Goal: Transaction & Acquisition: Purchase product/service

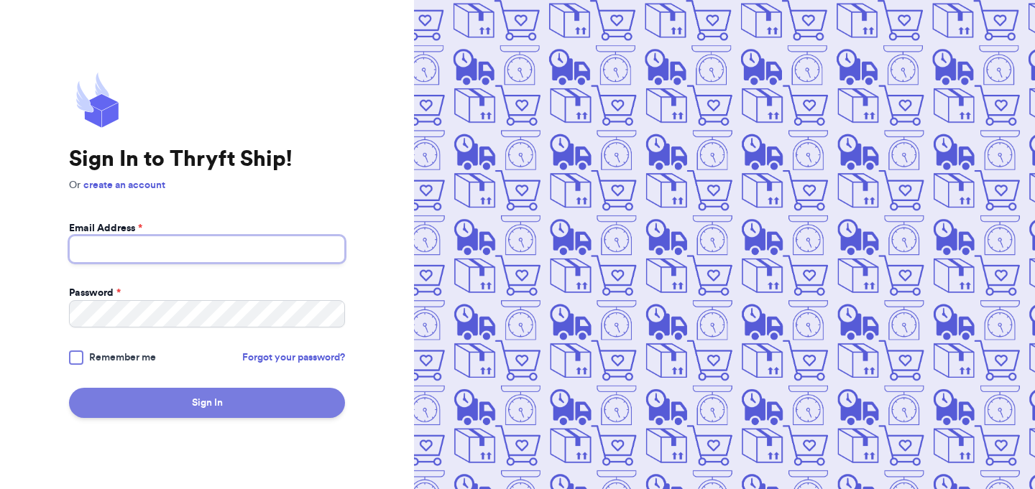
type input "[EMAIL_ADDRESS][DOMAIN_NAME]"
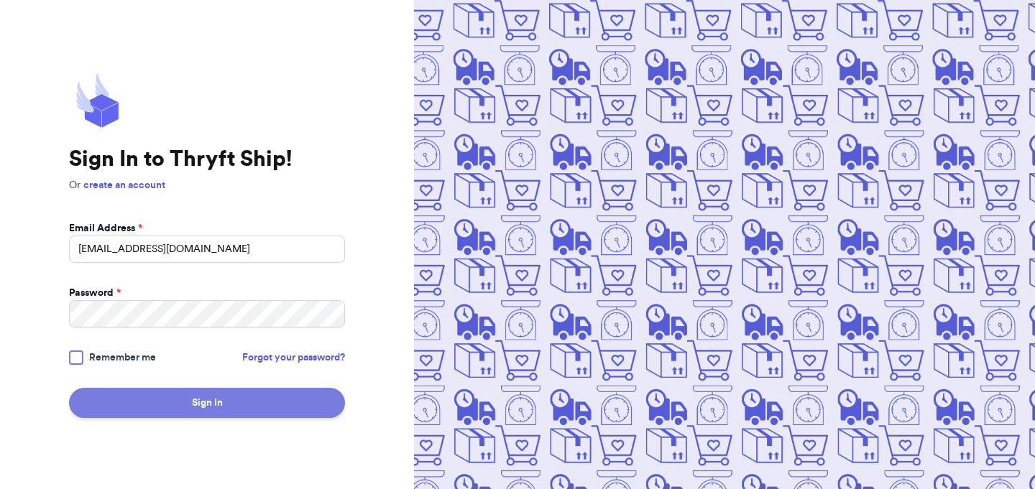
click at [246, 405] on button "Sign In" at bounding box center [207, 403] width 276 height 30
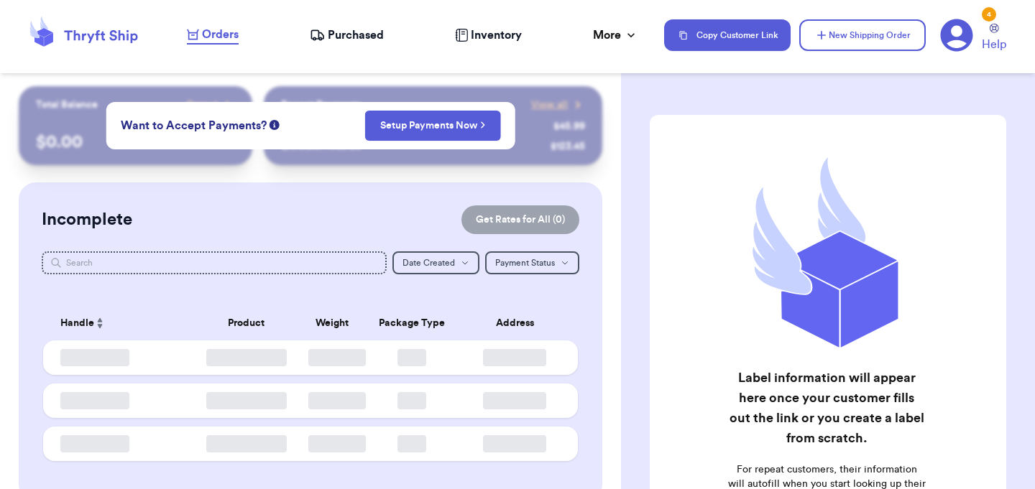
checkbox input "false"
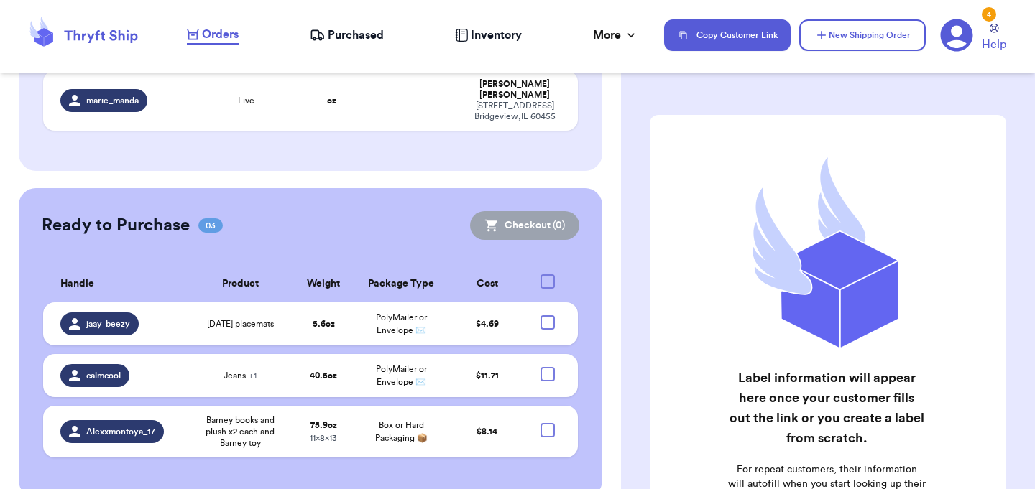
scroll to position [353, 0]
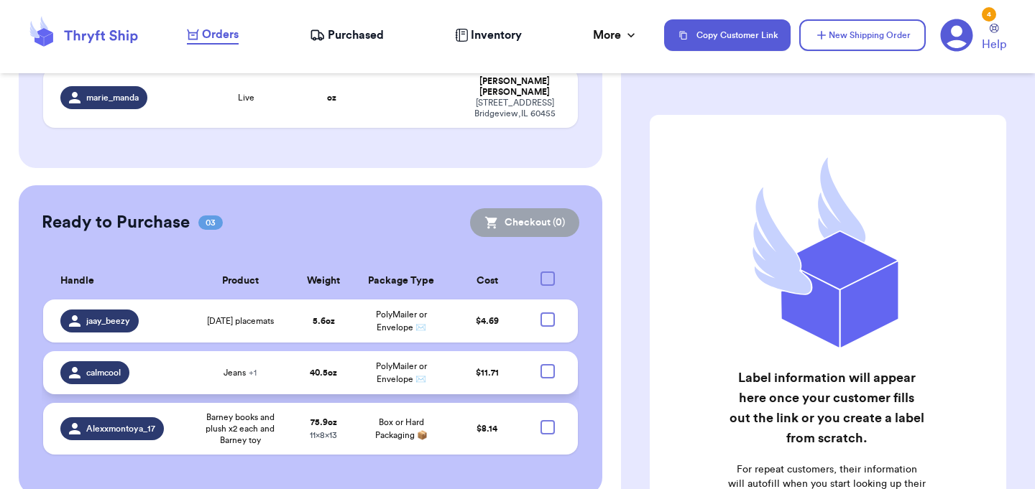
click at [548, 364] on div at bounding box center [547, 371] width 14 height 14
click at [548, 364] on input "checkbox" at bounding box center [547, 364] width 1 height 1
checkbox input "true"
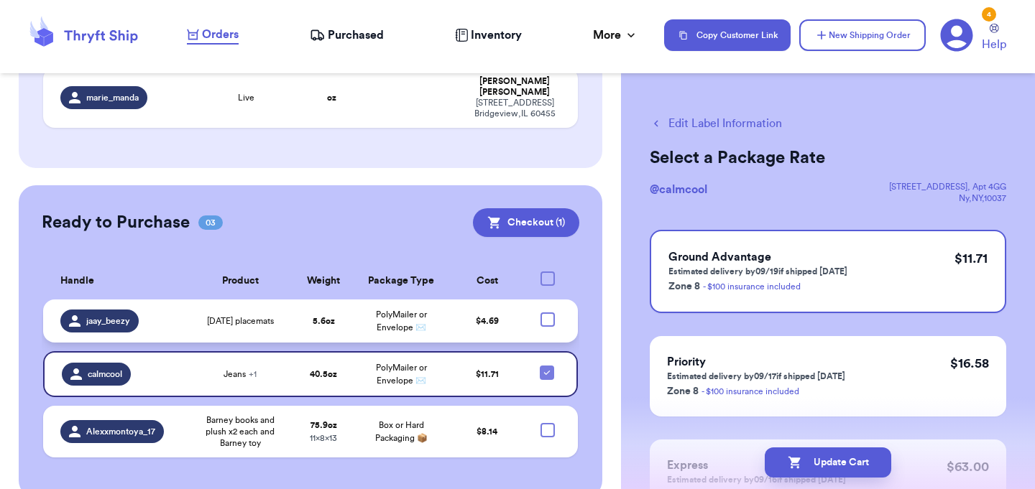
click at [549, 313] on div at bounding box center [547, 320] width 14 height 14
click at [548, 312] on input "checkbox" at bounding box center [547, 312] width 1 height 1
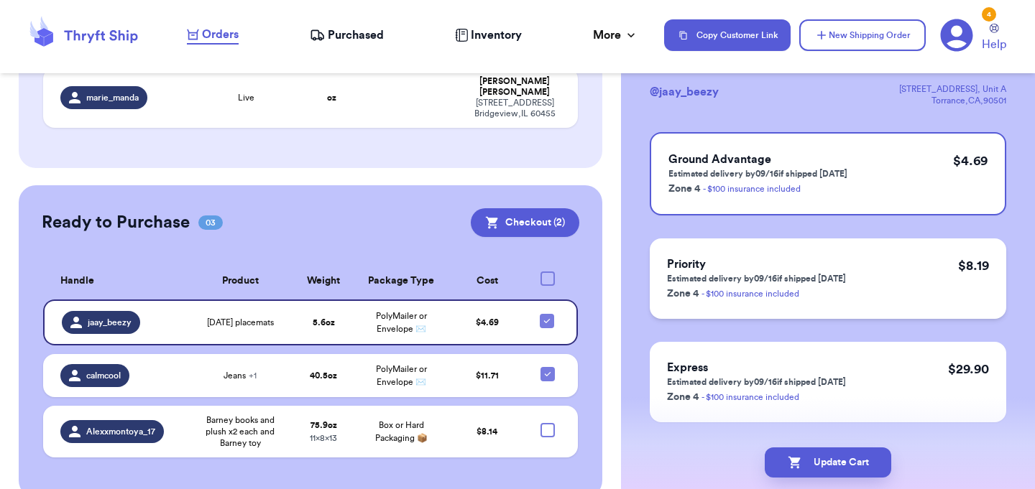
scroll to position [111, 0]
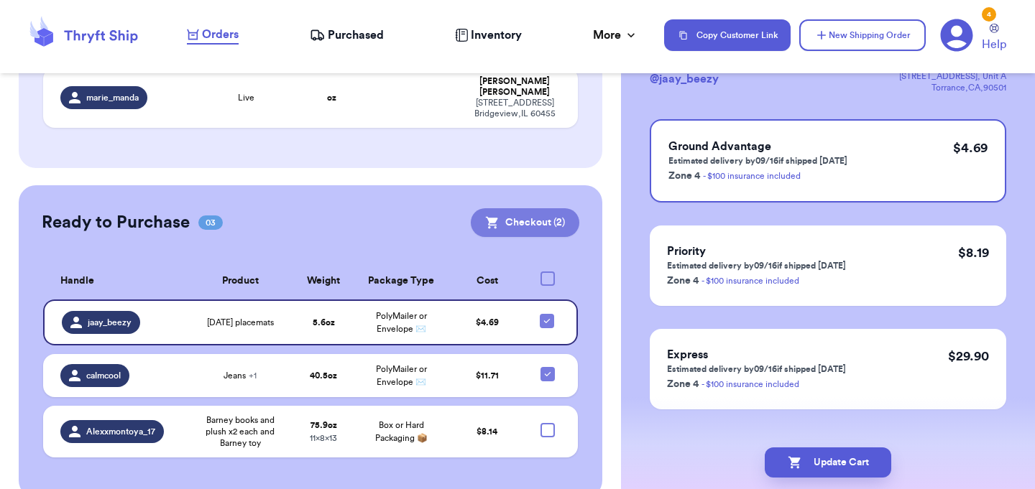
click at [510, 208] on button "Checkout ( 2 )" at bounding box center [525, 222] width 109 height 29
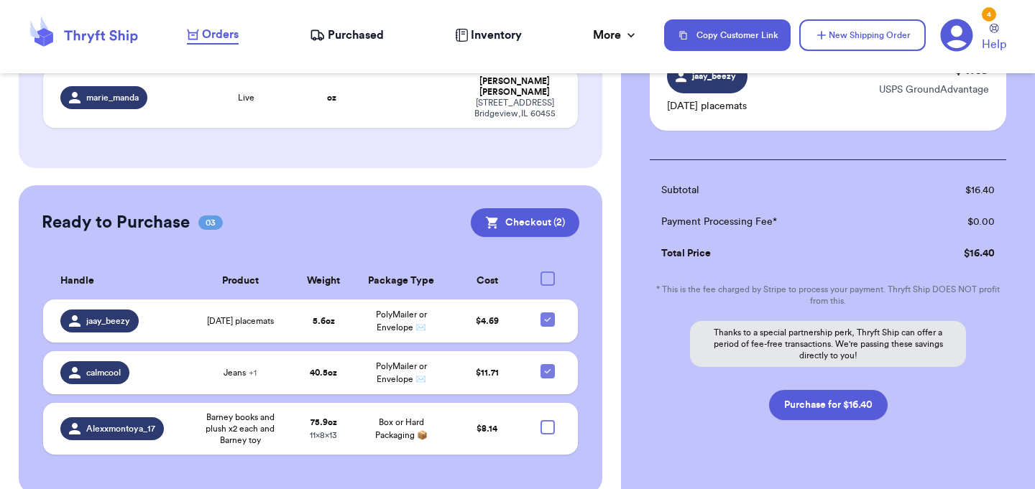
scroll to position [244, 0]
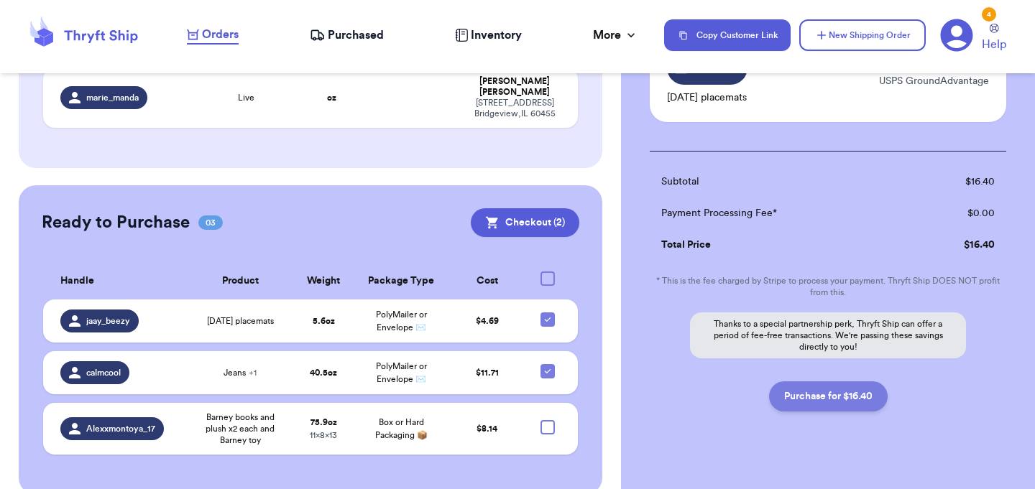
click at [829, 402] on button "Purchase for $16.40" at bounding box center [828, 397] width 119 height 30
checkbox input "false"
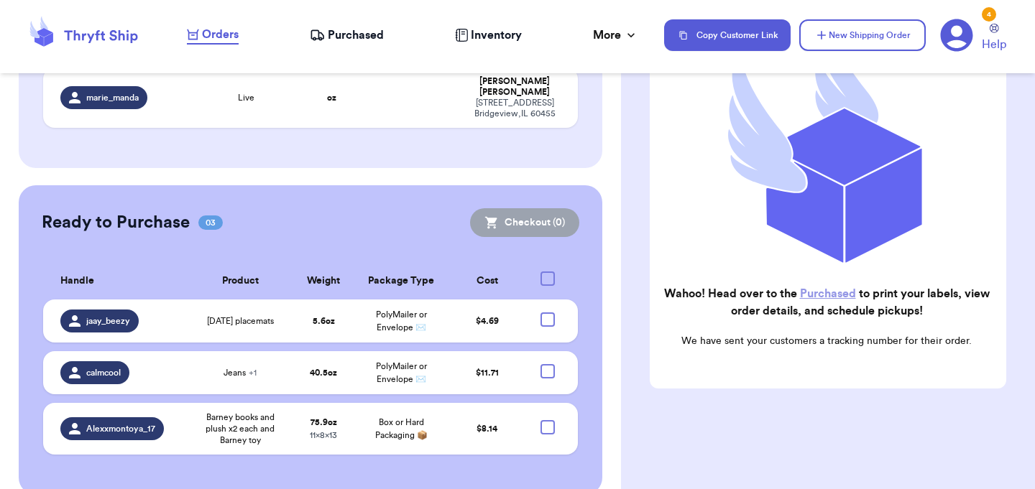
scroll to position [249, 0]
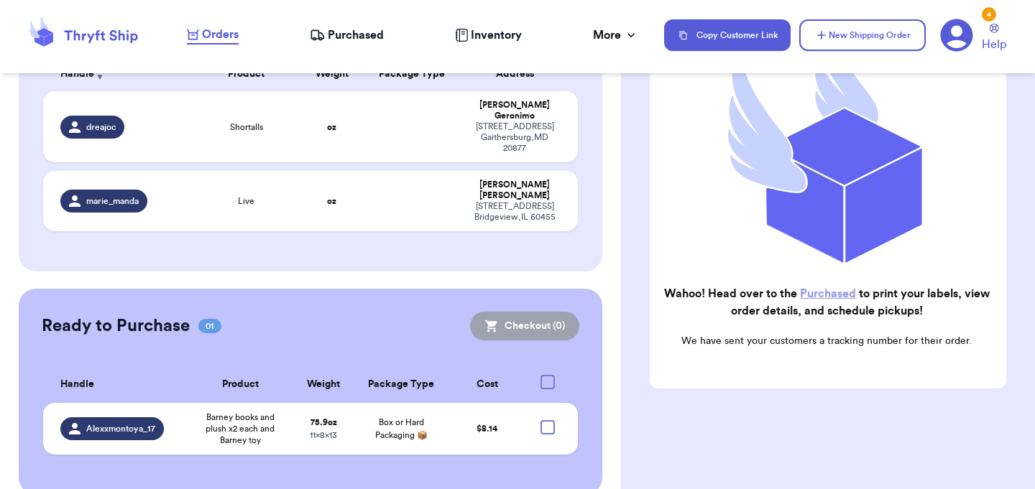
click at [818, 296] on link "Purchased" at bounding box center [828, 293] width 56 height 11
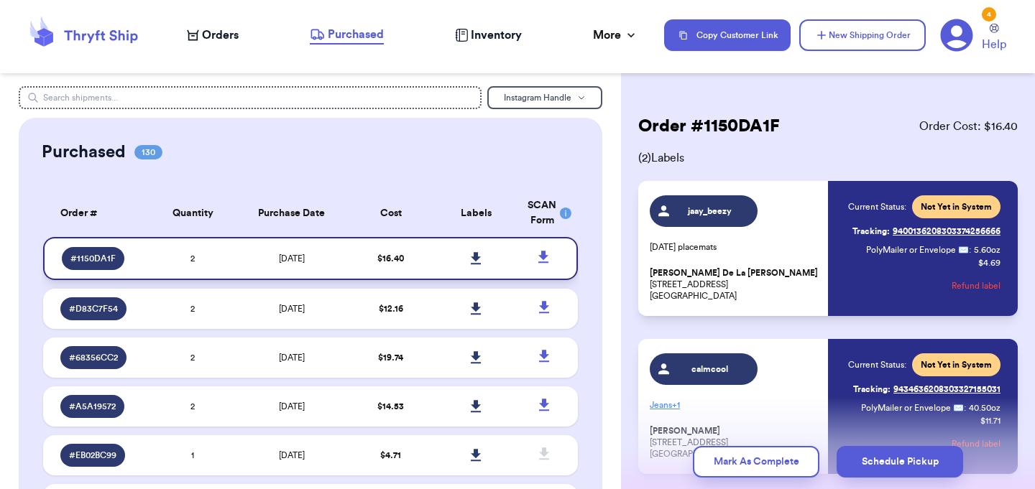
click at [478, 260] on icon at bounding box center [476, 258] width 11 height 13
